Goal: Communication & Community: Ask a question

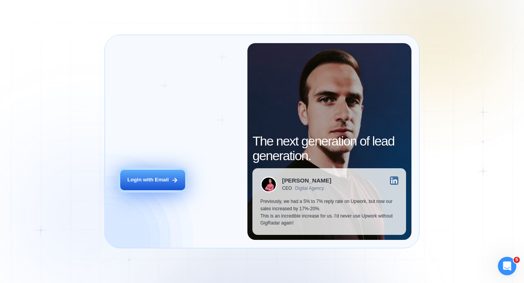
click at [175, 179] on icon at bounding box center [174, 179] width 7 height 7
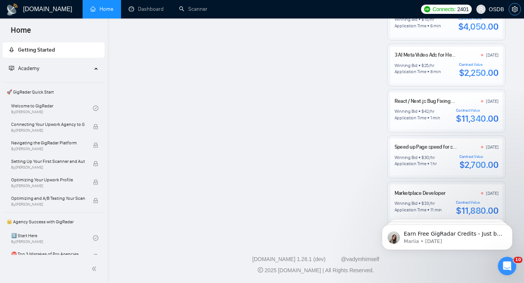
click at [519, 8] on span "setting" at bounding box center [515, 9] width 12 height 6
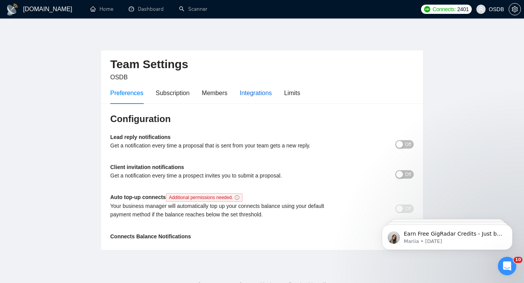
click at [246, 93] on div "Integrations" at bounding box center [256, 93] width 32 height 10
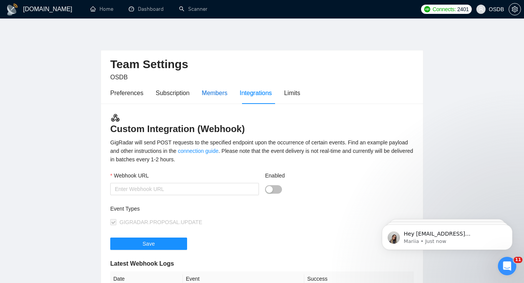
click at [214, 92] on div "Members" at bounding box center [215, 93] width 26 height 10
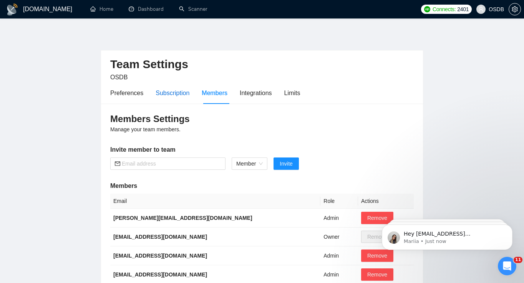
click at [162, 93] on div "Subscription" at bounding box center [173, 93] width 34 height 10
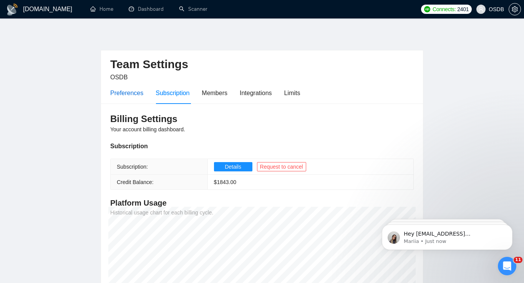
click at [124, 91] on div "Preferences" at bounding box center [126, 93] width 33 height 10
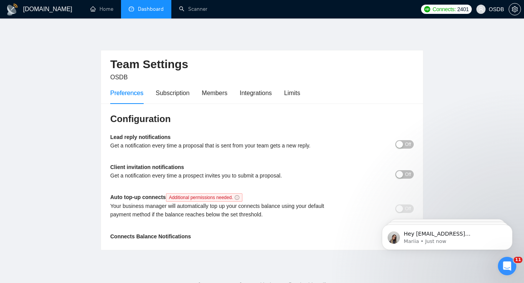
click at [157, 7] on link "Dashboard" at bounding box center [146, 9] width 35 height 7
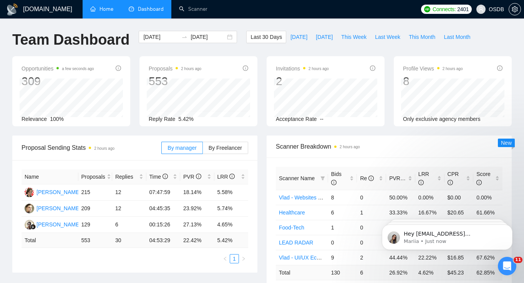
click at [90, 11] on link "Home" at bounding box center [101, 9] width 23 height 7
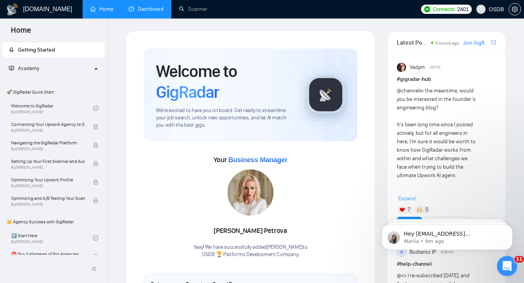
click at [511, 268] on div "Open Intercom Messenger" at bounding box center [506, 264] width 25 height 25
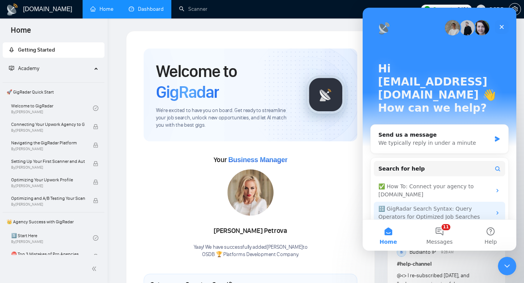
scroll to position [14, 0]
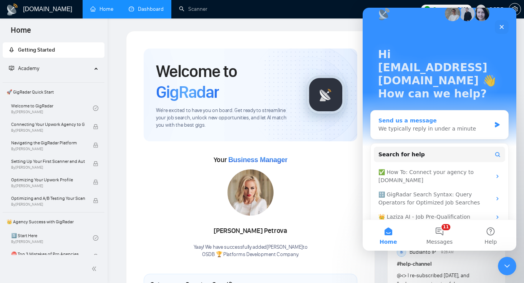
click at [430, 125] on div "We typically reply in under a minute" at bounding box center [435, 129] width 113 height 8
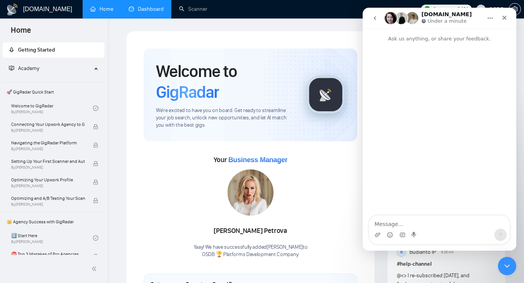
click at [416, 225] on textarea "Message…" at bounding box center [439, 221] width 141 height 13
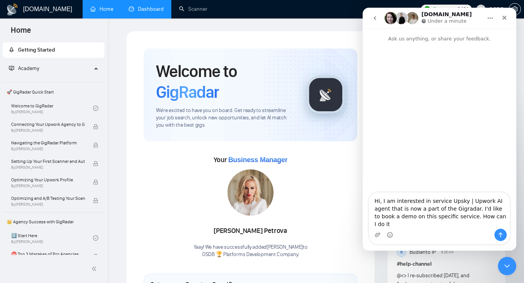
type textarea "Hi, I am interested in service Upsky | Upwork AI agent that is now a part of th…"
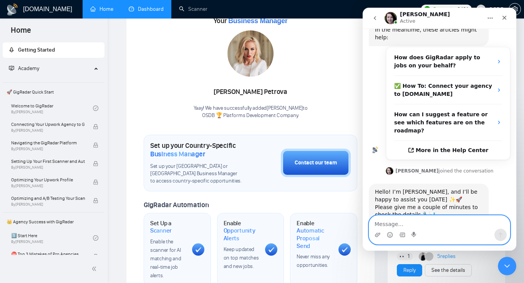
scroll to position [124, 0]
type textarea "Hi, thank you!"
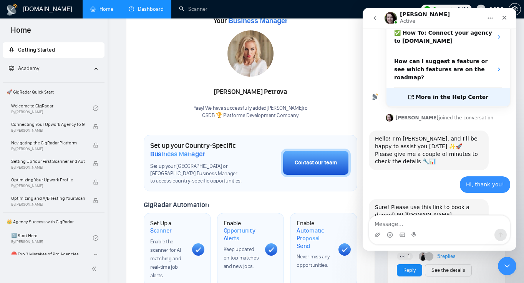
scroll to position [185, 0]
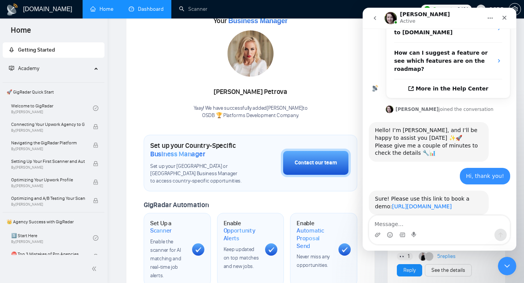
click at [428, 203] on link "[URL][DOMAIN_NAME]" at bounding box center [422, 206] width 60 height 6
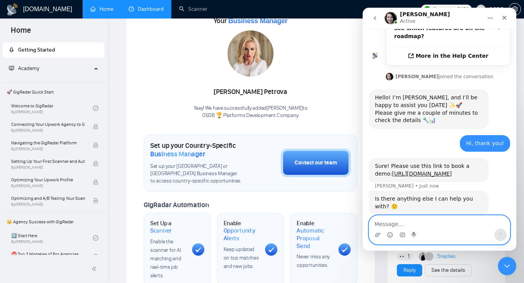
click at [412, 225] on textarea "Message…" at bounding box center [439, 221] width 141 height 13
type textarea "I think everything is covered for now. Thank you!"
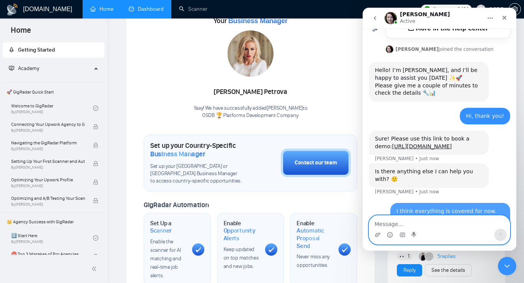
scroll to position [248, 0]
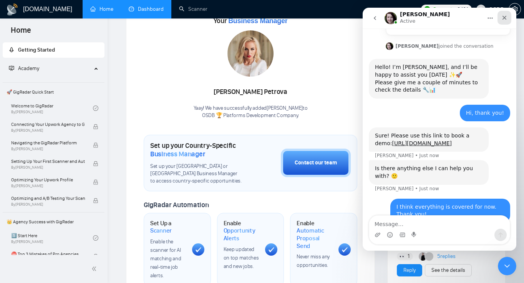
click at [506, 16] on icon "Close" at bounding box center [505, 18] width 6 height 6
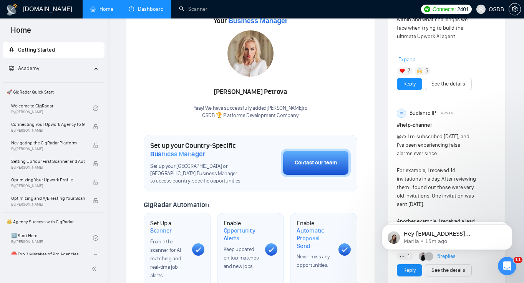
scroll to position [0, 0]
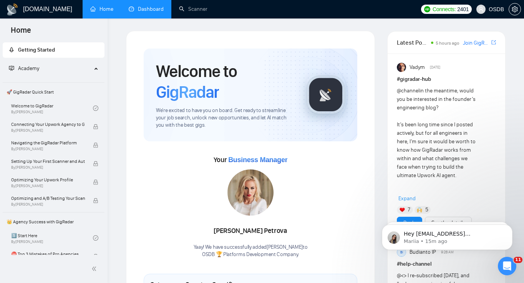
click at [43, 9] on h1 "[DOMAIN_NAME]" at bounding box center [47, 9] width 49 height 18
click at [491, 39] on div "Join GigRadar Slack Community" at bounding box center [477, 43] width 28 height 10
click at [492, 44] on icon "export" at bounding box center [494, 42] width 4 height 4
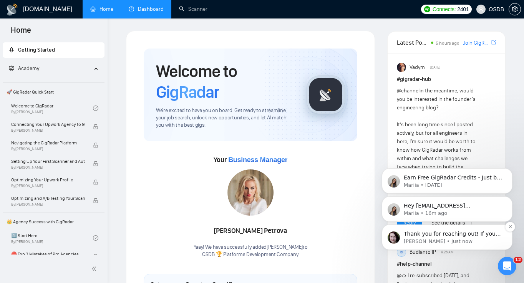
click at [434, 237] on div "Thank you for reaching out! If you have any more questions, feel free to leave …" at bounding box center [453, 237] width 99 height 15
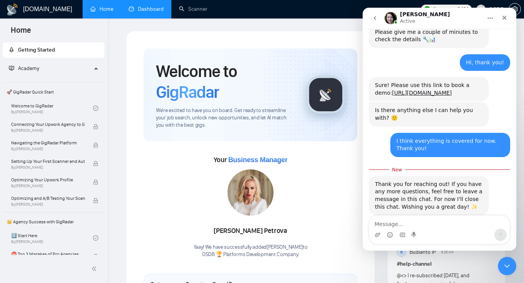
scroll to position [298, 0]
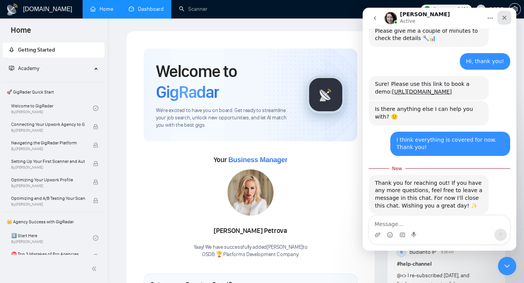
click at [506, 17] on icon "Close" at bounding box center [505, 18] width 6 height 6
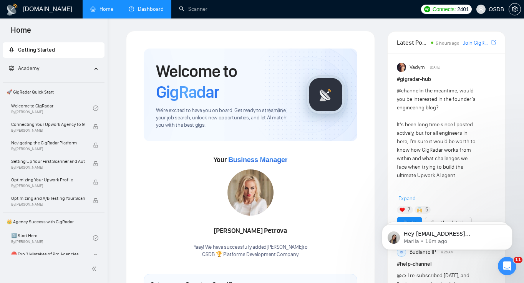
scroll to position [0, 0]
